Goal: Task Accomplishment & Management: Complete application form

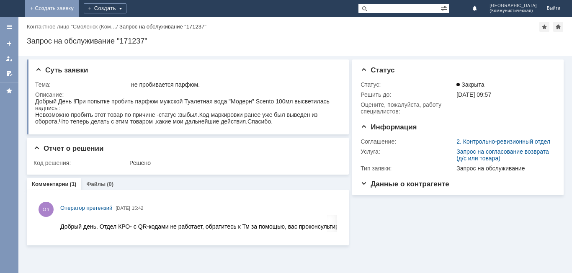
click at [79, 10] on link "+ Создать заявку" at bounding box center [52, 8] width 54 height 17
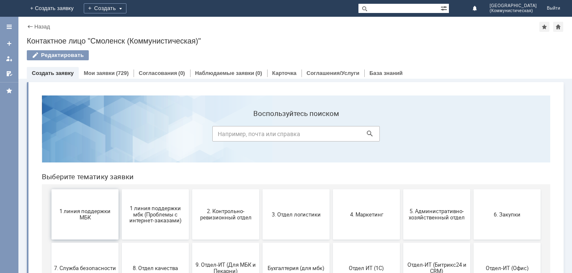
click at [71, 221] on button "1 линия поддержки МБК" at bounding box center [85, 214] width 67 height 50
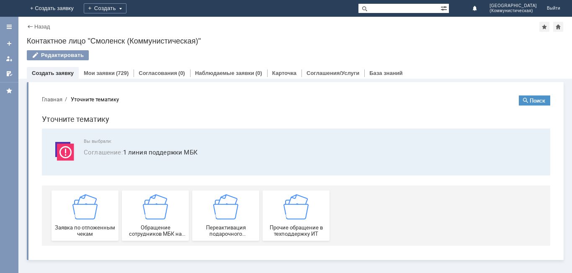
click at [72, 221] on div "Заявка по отложенным чекам" at bounding box center [85, 215] width 62 height 43
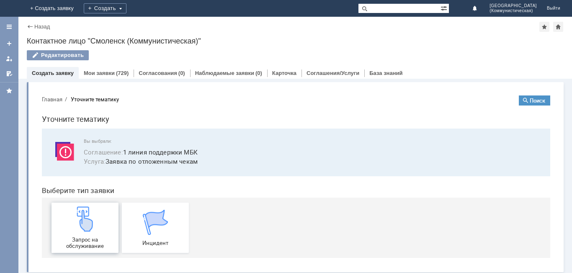
click at [72, 223] on img at bounding box center [84, 219] width 25 height 25
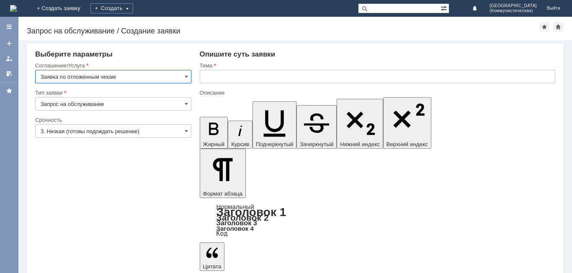
click at [205, 76] on input "text" at bounding box center [378, 76] width 356 height 13
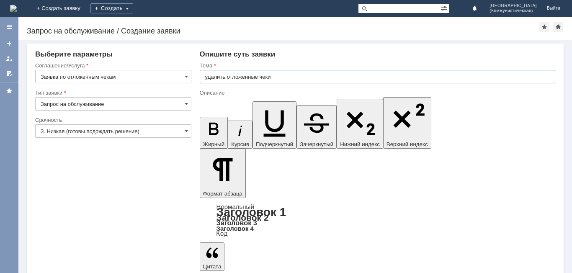
type input "удалить отложенные чеки"
